Goal: Information Seeking & Learning: Learn about a topic

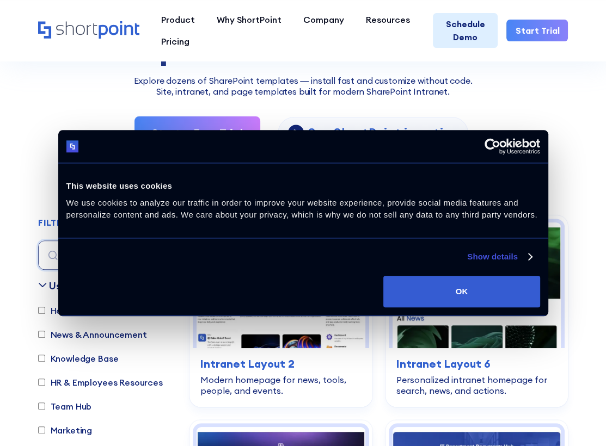
scroll to position [163, 0]
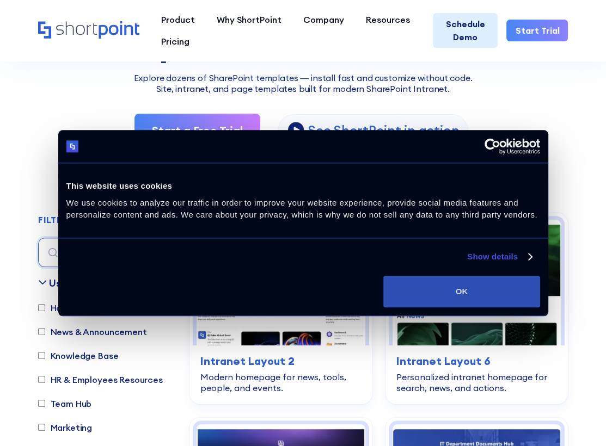
click at [463, 298] on button "OK" at bounding box center [461, 292] width 156 height 32
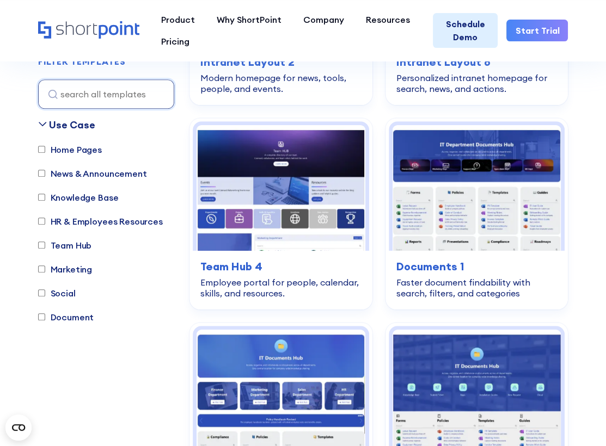
scroll to position [490, 0]
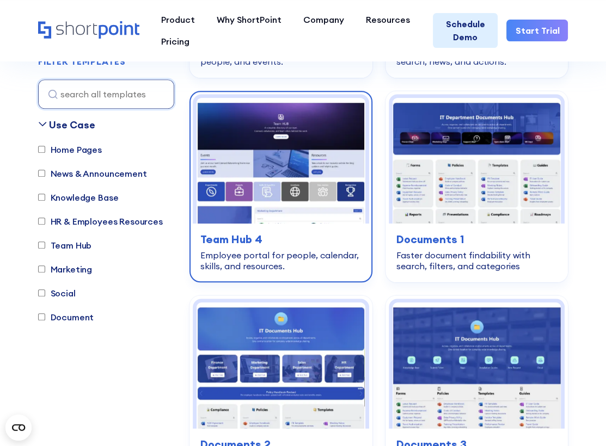
click at [279, 254] on div "Employee portal for people, calendar, skills, and resources." at bounding box center [280, 261] width 161 height 22
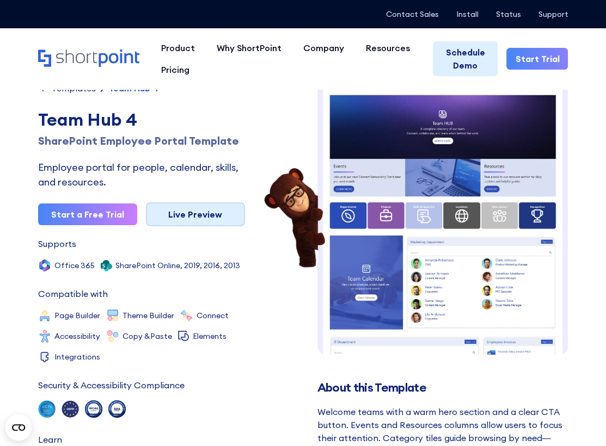
click at [188, 214] on link "Live Preview" at bounding box center [195, 214] width 99 height 24
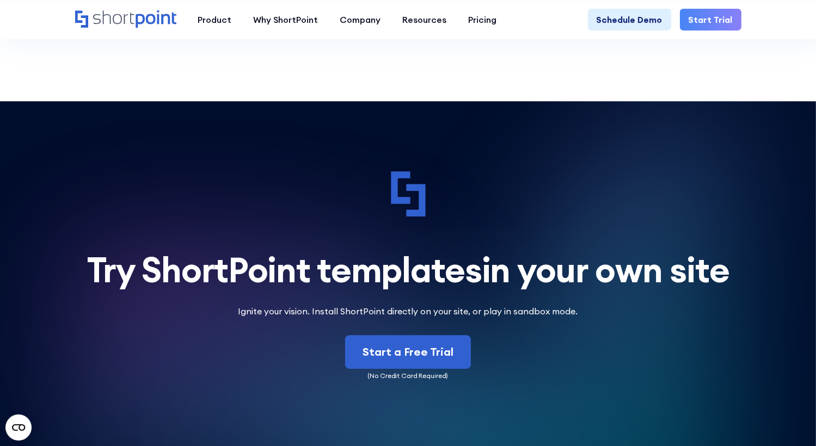
scroll to position [2939, 0]
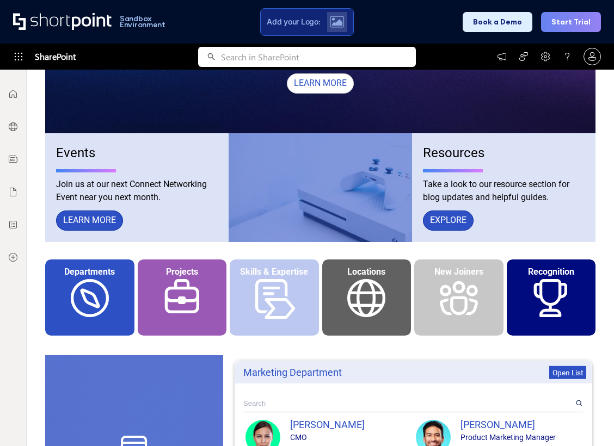
scroll to position [218, 0]
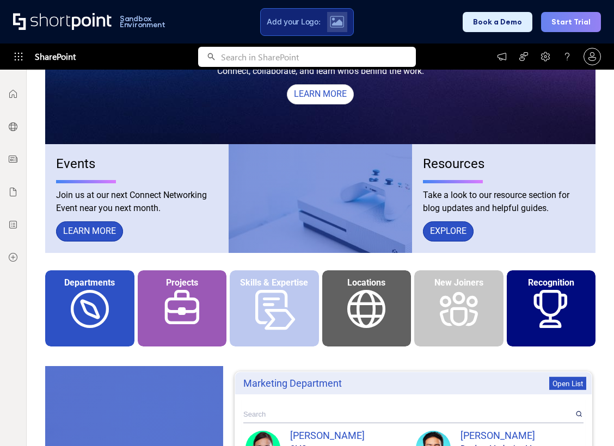
click at [81, 301] on div "Departments" at bounding box center [89, 309] width 89 height 76
click at [175, 308] on div "Projects" at bounding box center [182, 309] width 89 height 76
click at [263, 304] on div "Skills & Expertise" at bounding box center [274, 309] width 89 height 76
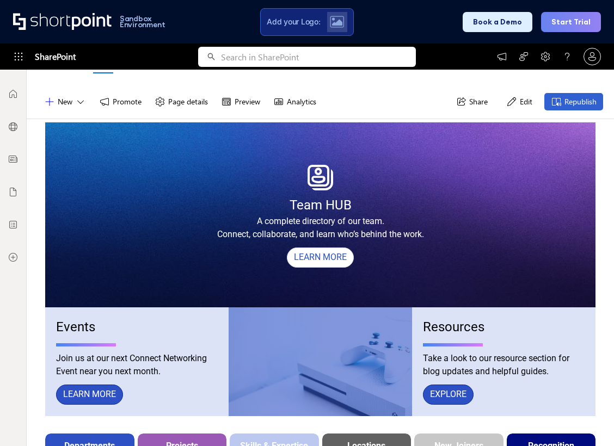
scroll to position [0, 0]
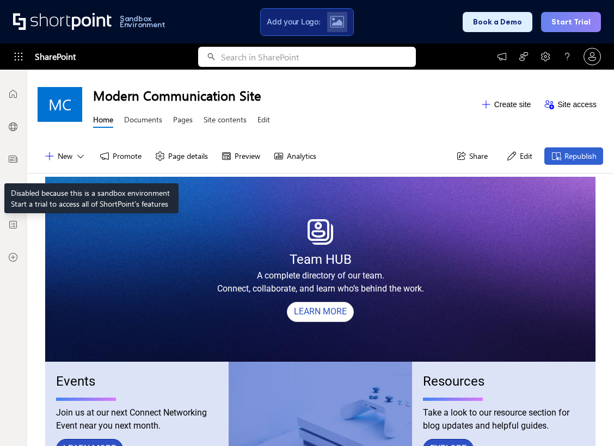
click at [62, 156] on button "New" at bounding box center [65, 156] width 55 height 17
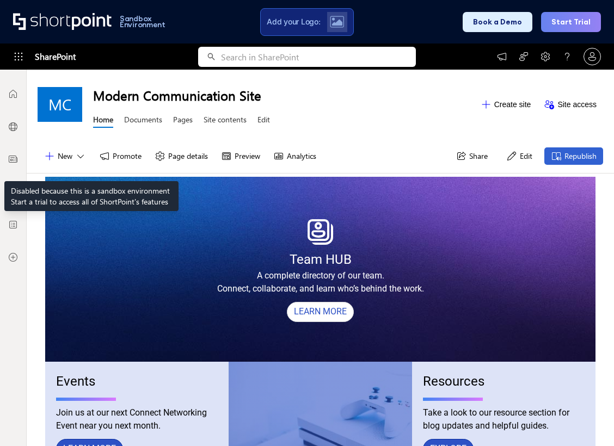
click at [81, 154] on icon at bounding box center [80, 156] width 11 height 11
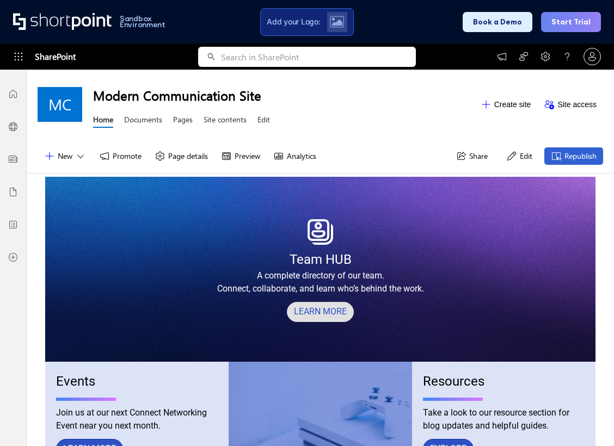
click at [317, 309] on link "LEARN MORE" at bounding box center [320, 312] width 67 height 20
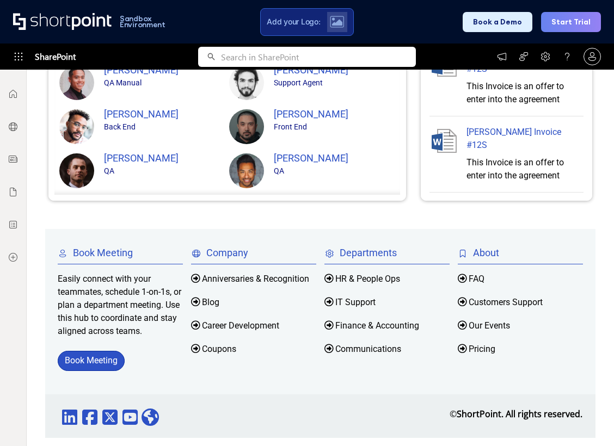
scroll to position [951, 0]
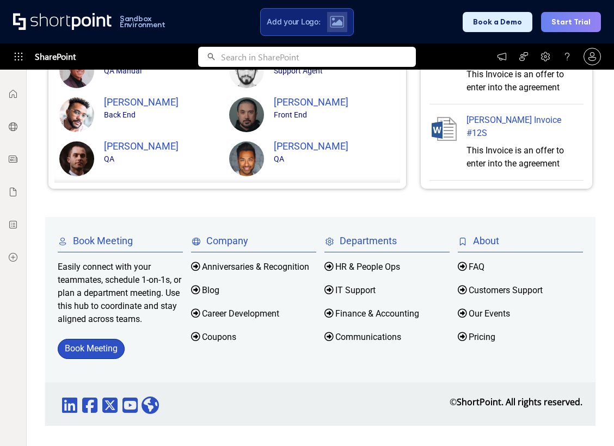
click at [324, 289] on icon at bounding box center [328, 290] width 9 height 9
click at [340, 264] on li "HR & People Ops" at bounding box center [387, 270] width 126 height 19
drag, startPoint x: 340, startPoint y: 264, endPoint x: 353, endPoint y: 269, distance: 14.7
click at [353, 269] on li "HR & People Ops" at bounding box center [387, 270] width 126 height 19
click at [324, 264] on icon at bounding box center [328, 267] width 9 height 9
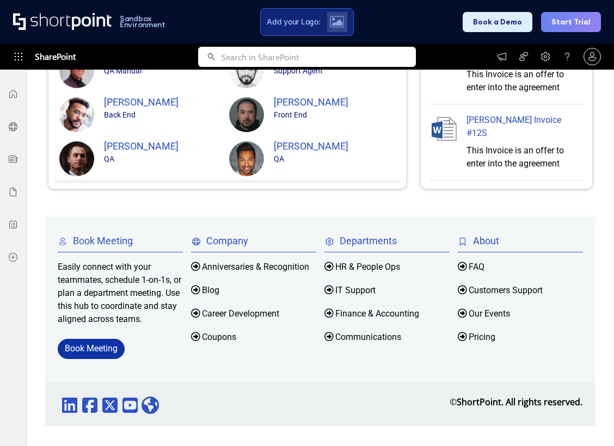
click at [89, 348] on link "Book Meeting" at bounding box center [91, 349] width 67 height 20
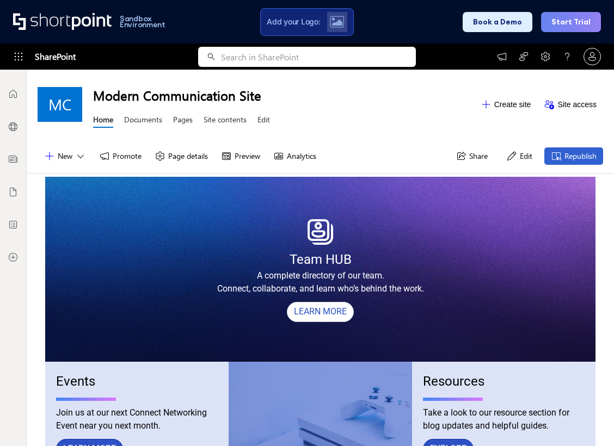
scroll to position [0, 0]
click at [354, 120] on div "Modern Communication Site Home Documents Pages Site contents Edit" at bounding box center [283, 104] width 381 height 53
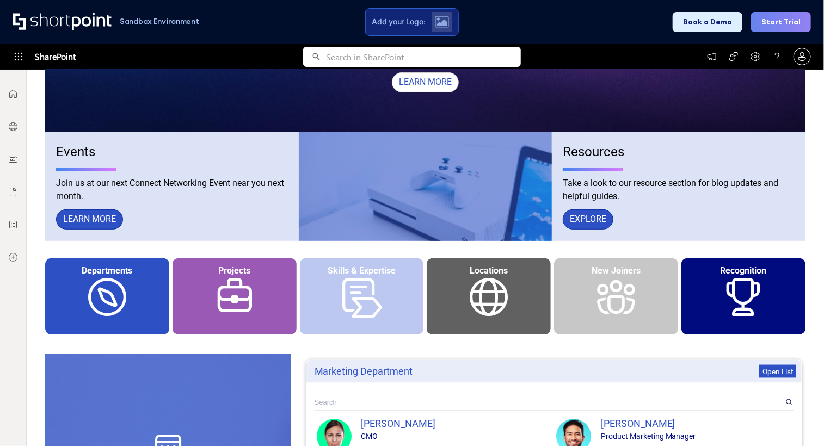
scroll to position [272, 0]
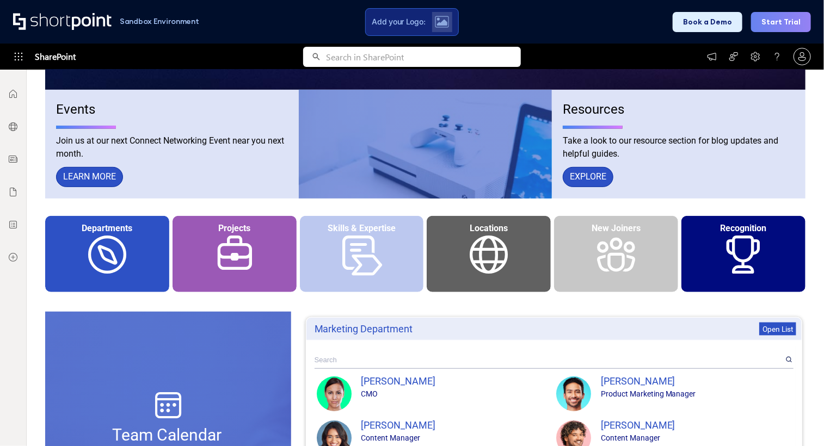
click at [238, 241] on div at bounding box center [234, 241] width 121 height 5
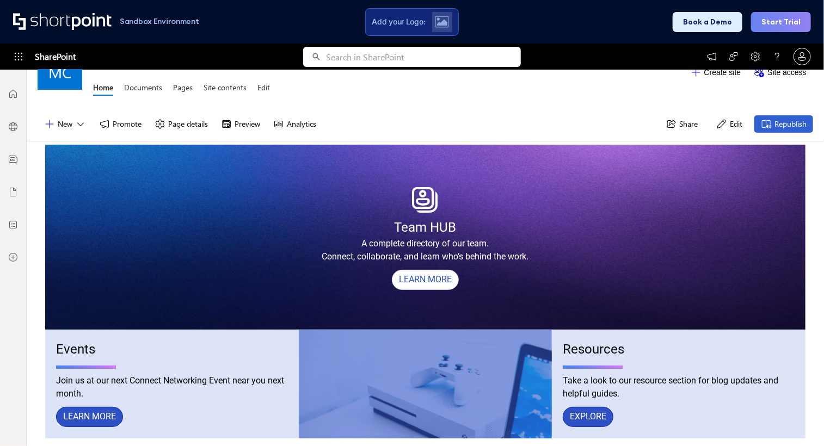
scroll to position [0, 0]
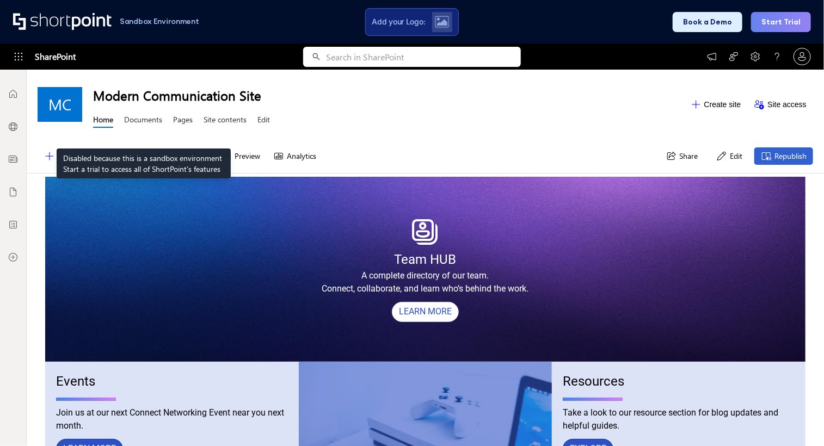
click at [144, 121] on link "Documents" at bounding box center [143, 121] width 38 height 14
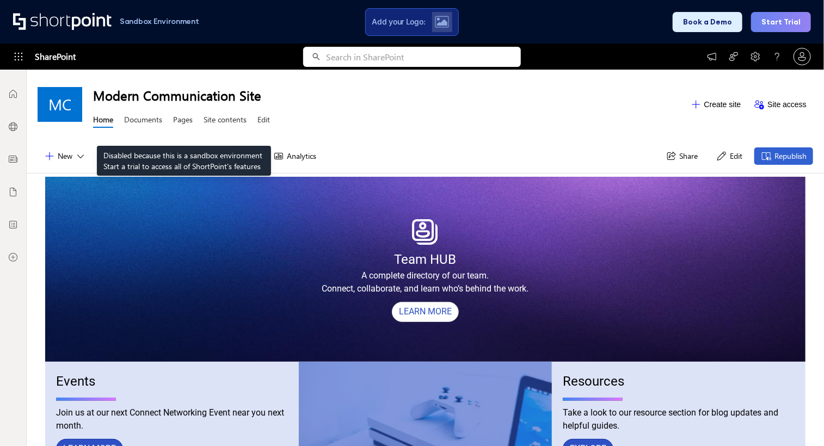
click at [184, 119] on link "Pages" at bounding box center [183, 121] width 20 height 14
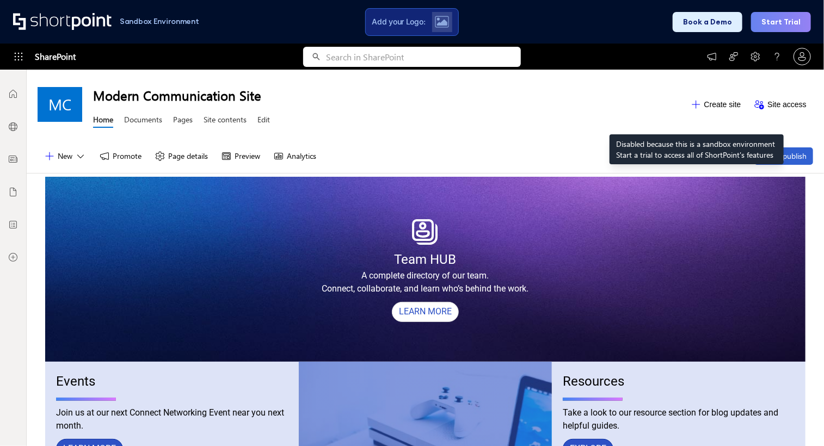
click at [697, 107] on button "Create site" at bounding box center [716, 104] width 64 height 17
